Goal: Check status: Check status

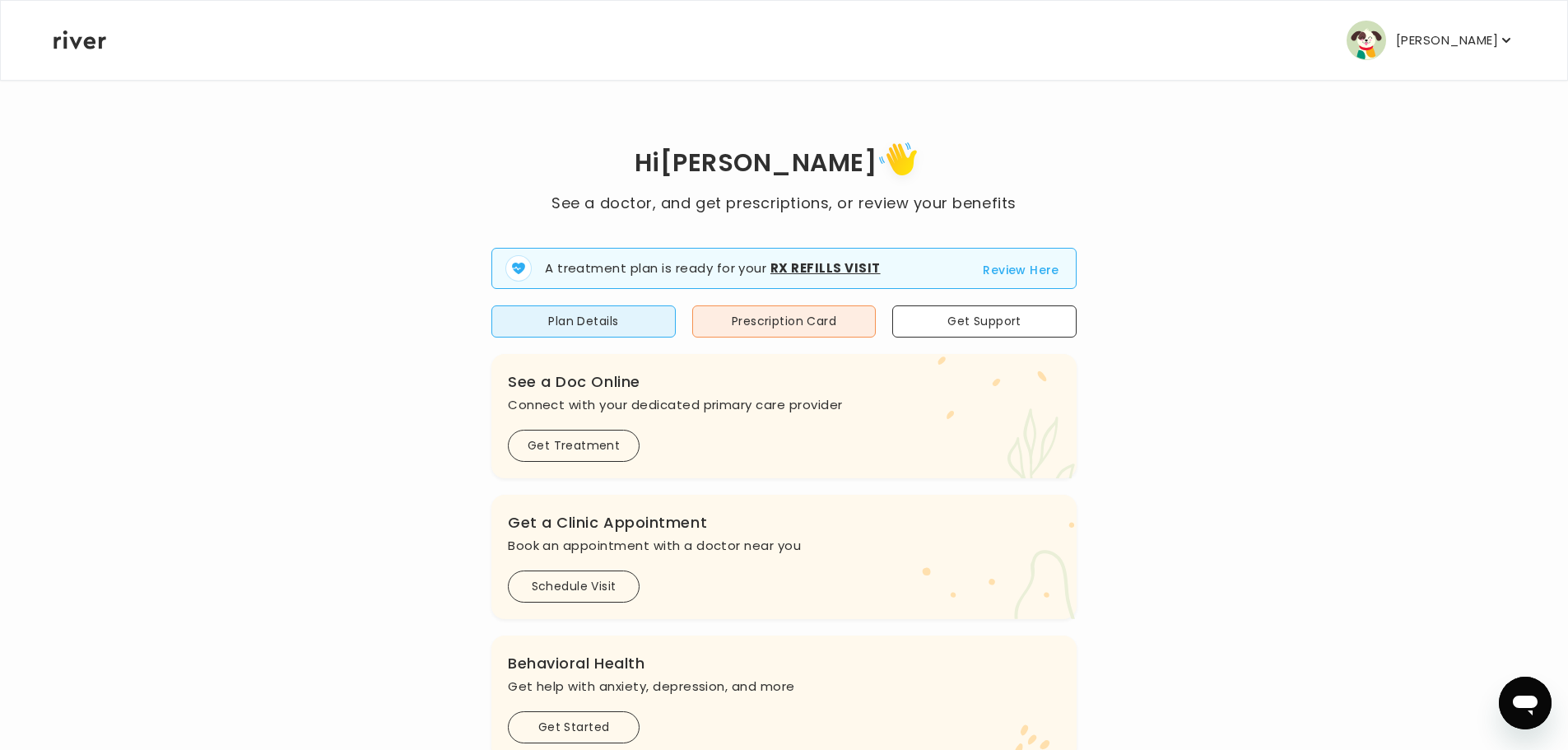
click at [998, 269] on button "Review Here" at bounding box center [1021, 269] width 76 height 20
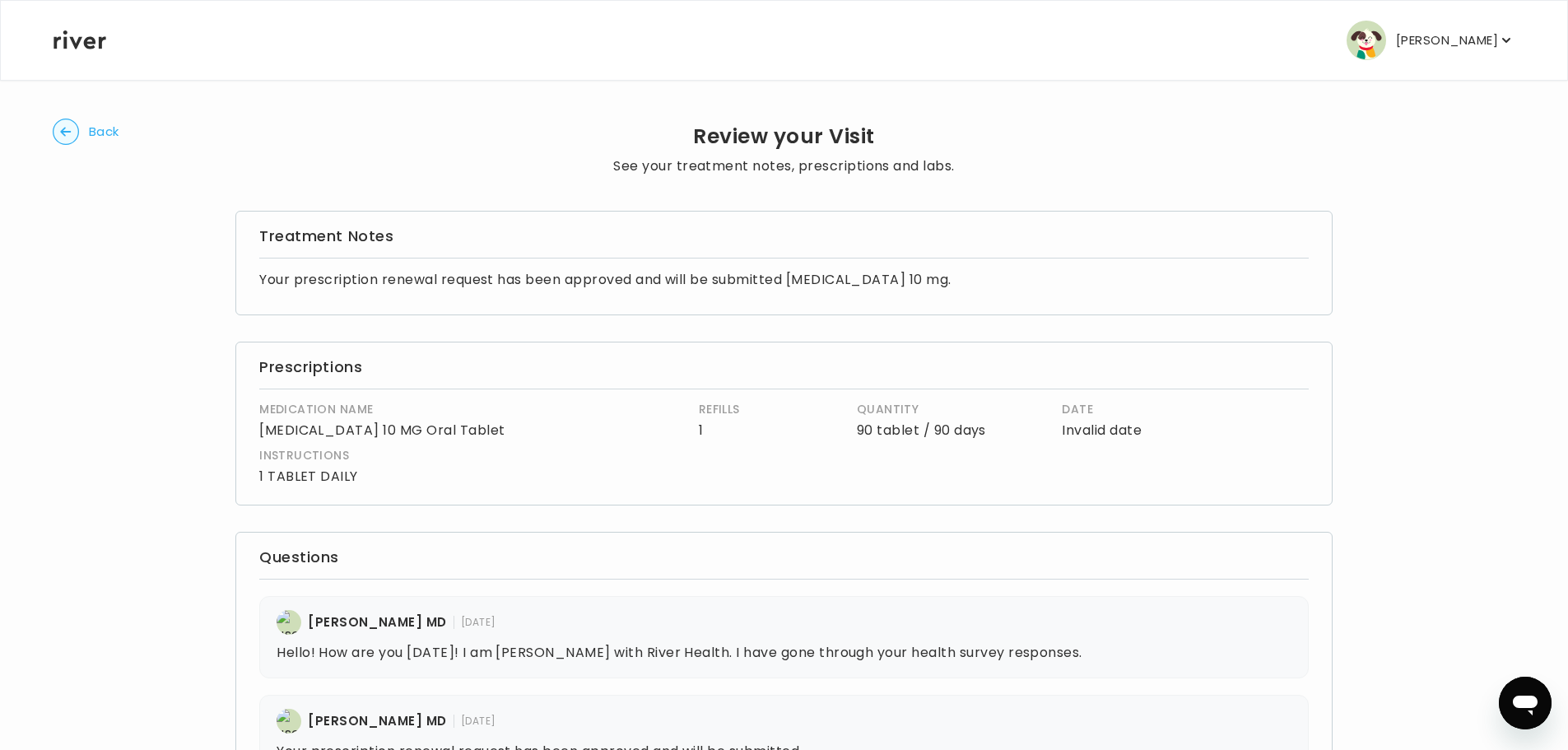
click at [73, 130] on circle "button" at bounding box center [66, 133] width 25 height 25
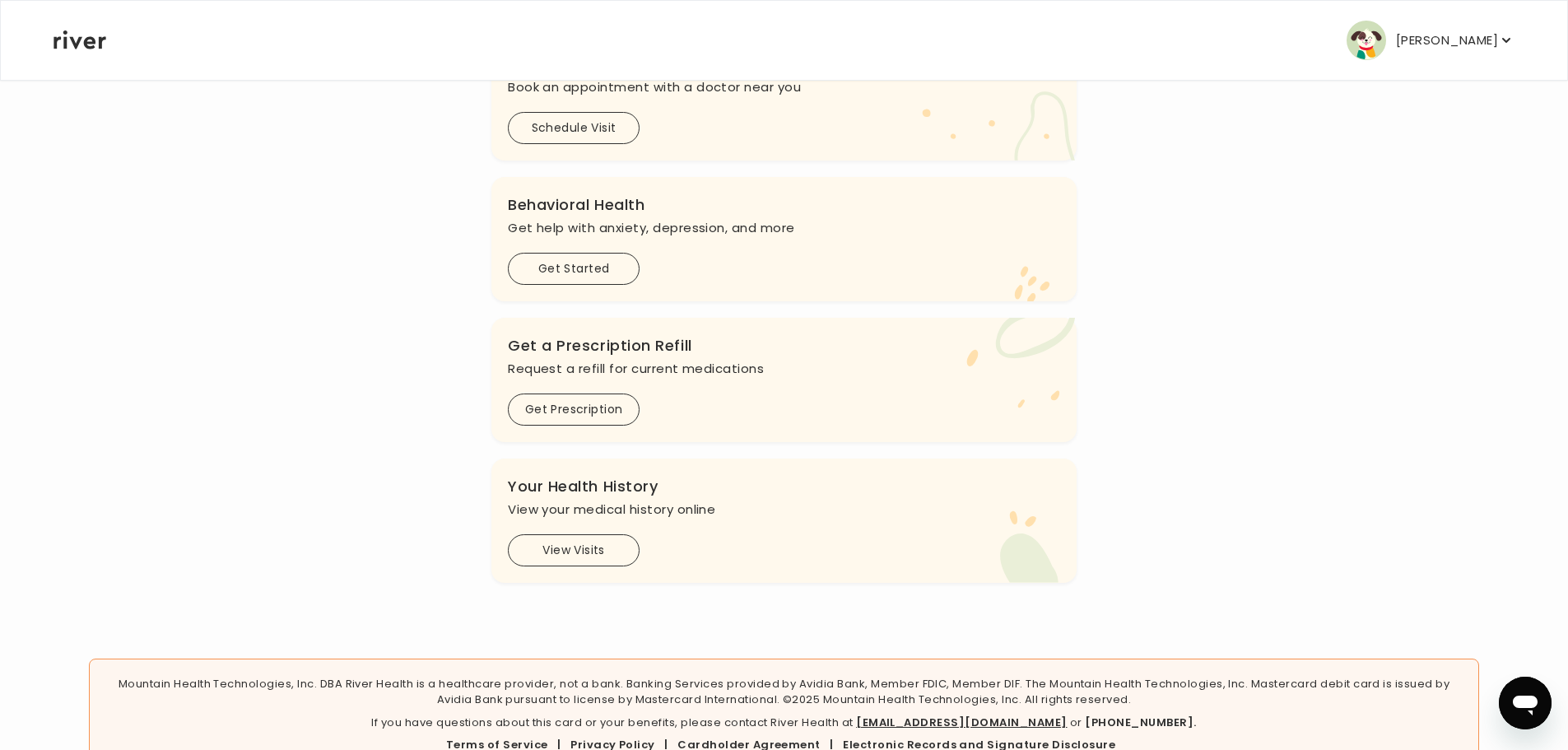
scroll to position [437, 0]
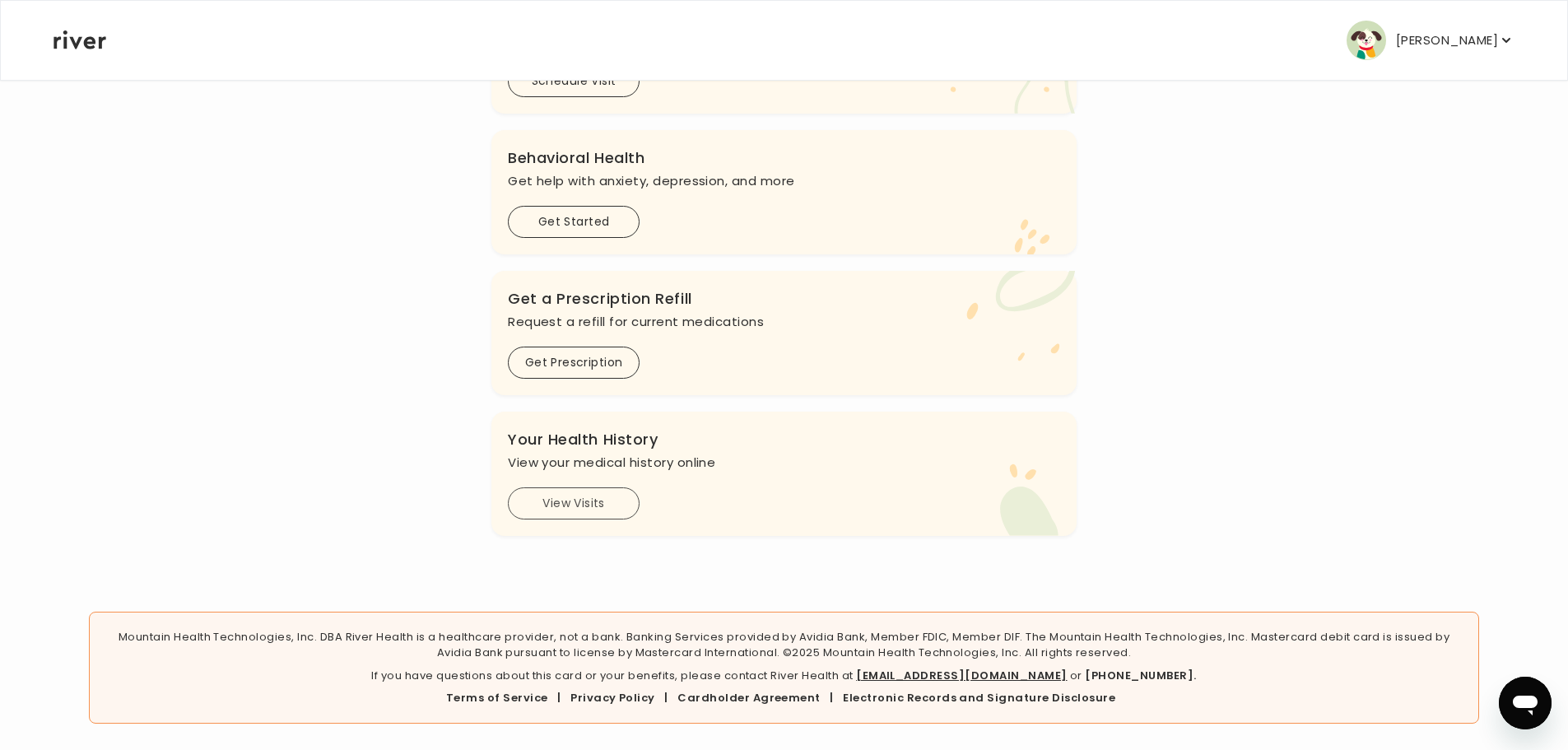
click at [586, 504] on button "View Visits" at bounding box center [573, 504] width 132 height 32
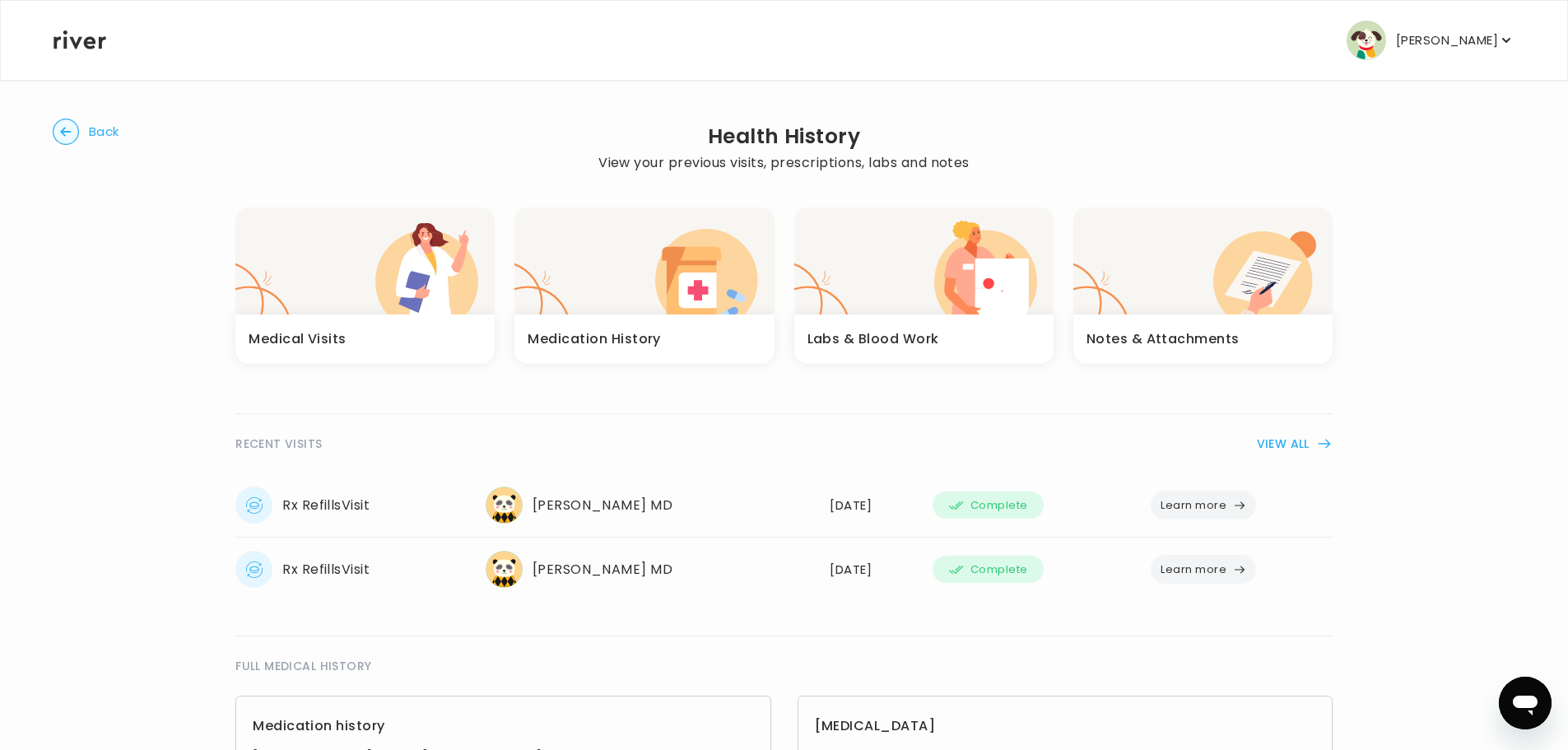
click at [565, 251] on div "button" at bounding box center [643, 261] width 259 height 107
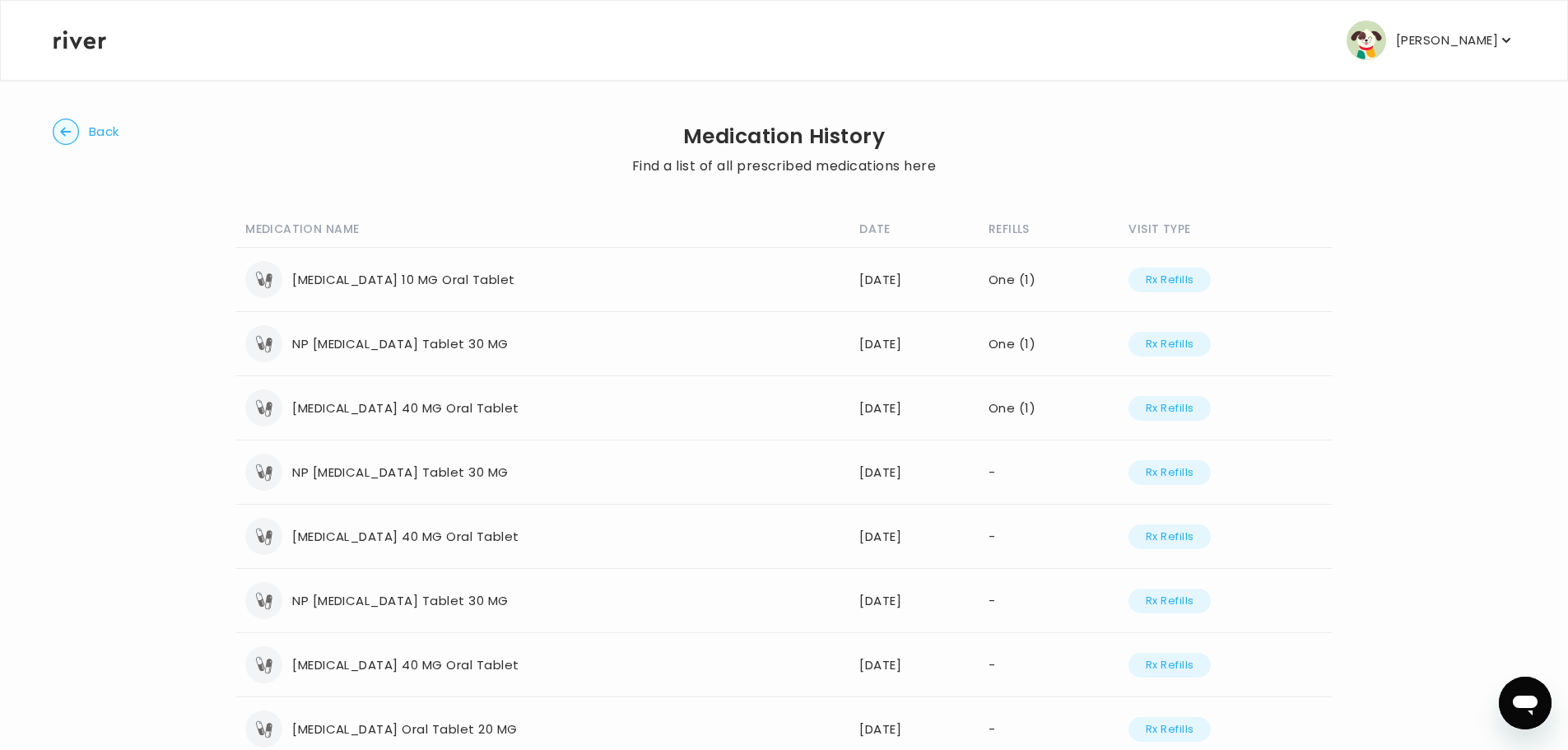
click at [93, 133] on span "Back" at bounding box center [104, 132] width 31 height 23
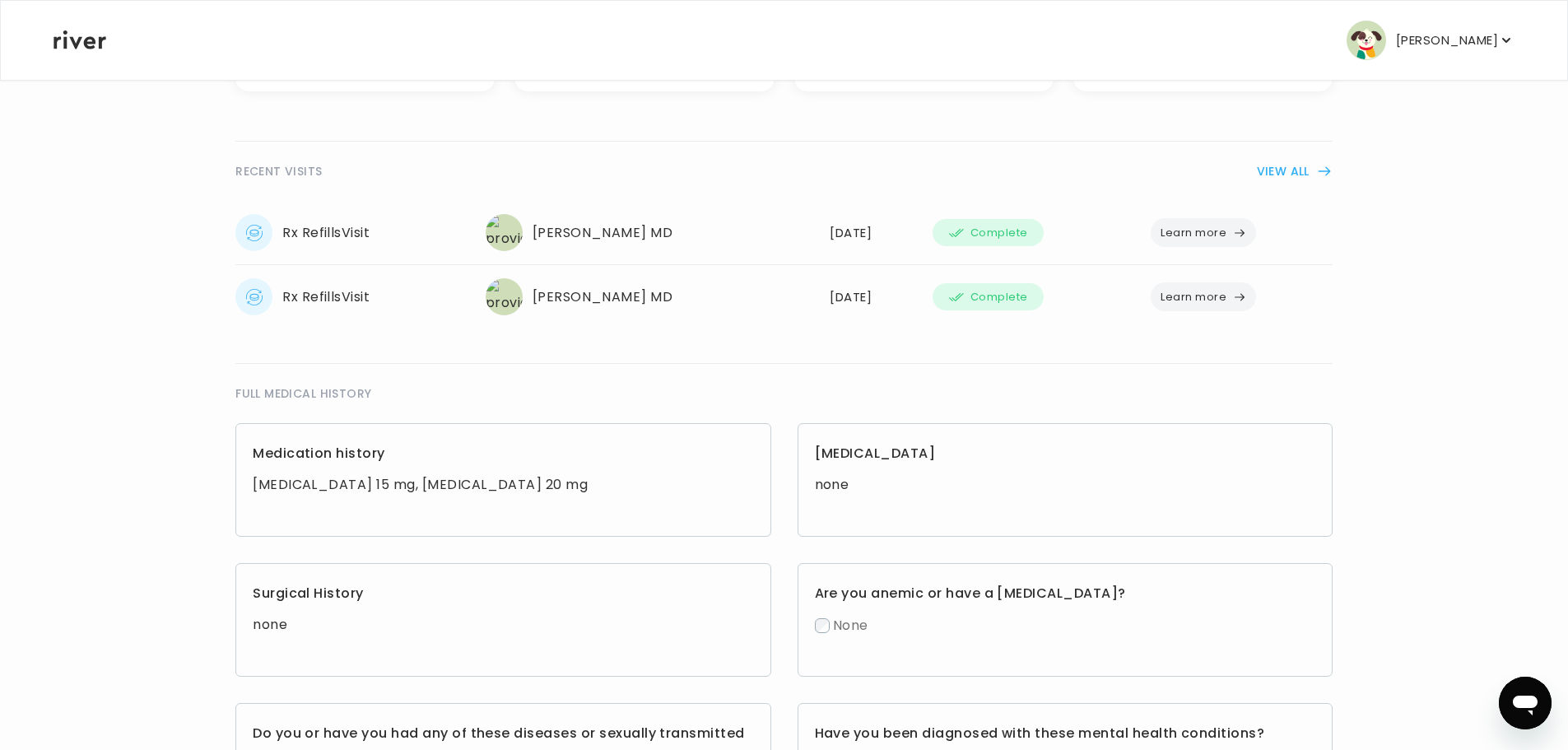
scroll to position [412, 0]
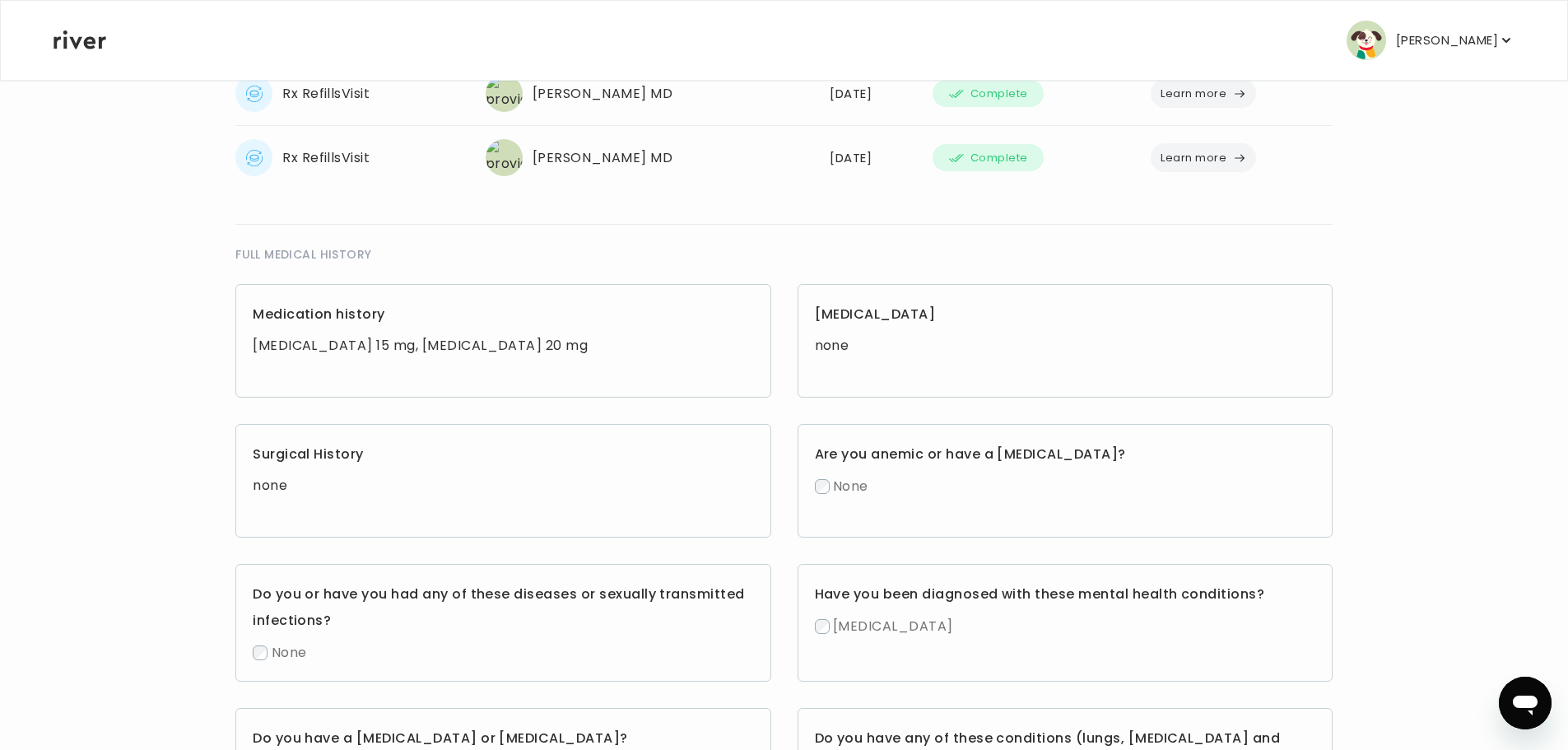
click at [542, 316] on h3 "Medication history" at bounding box center [503, 314] width 501 height 26
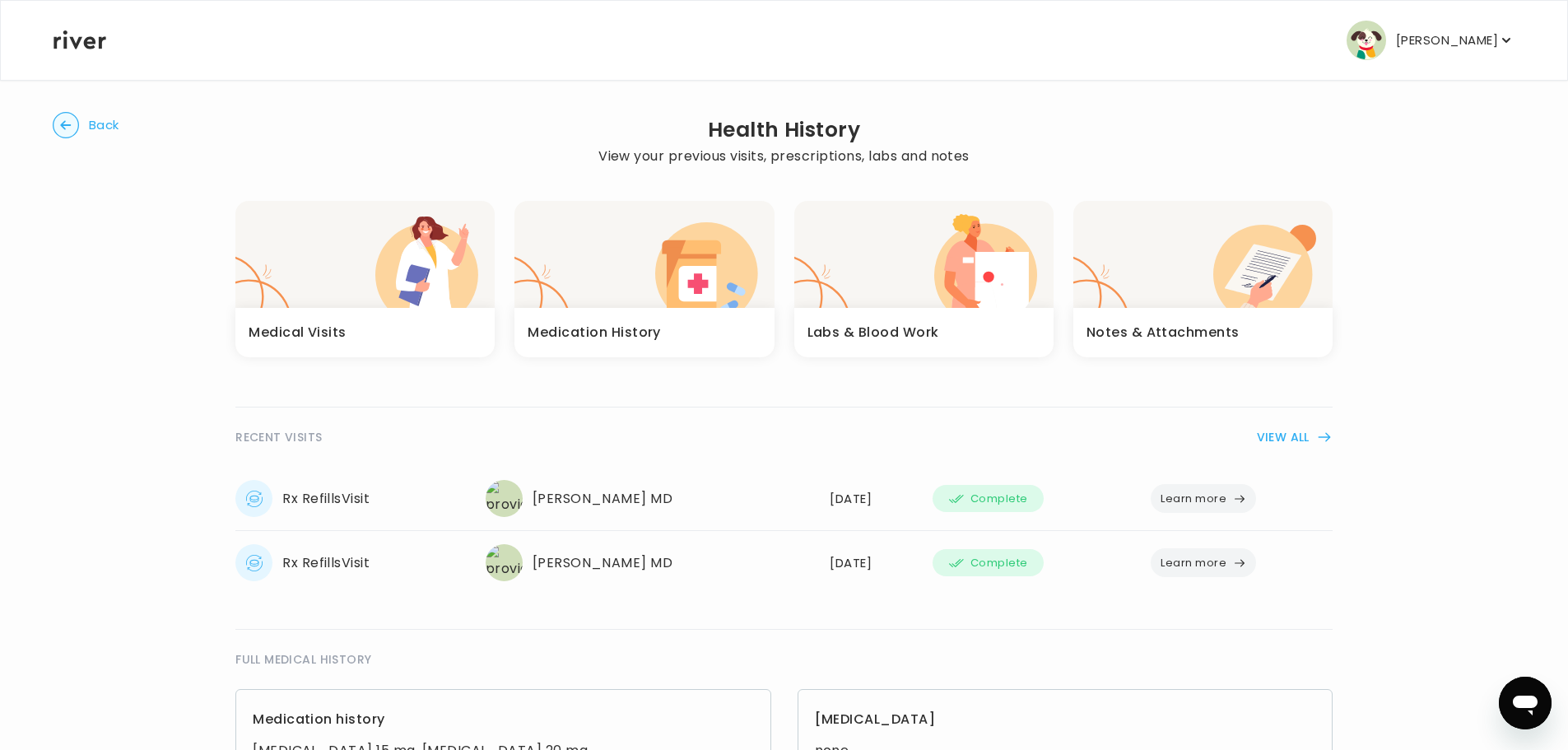
scroll to position [0, 0]
